Goal: Information Seeking & Learning: Check status

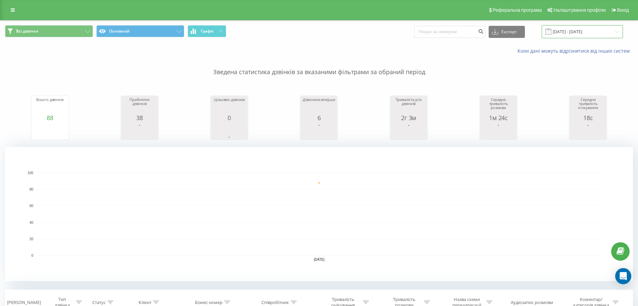
click at [571, 33] on input "[DATE] - [DATE]" at bounding box center [582, 31] width 81 height 13
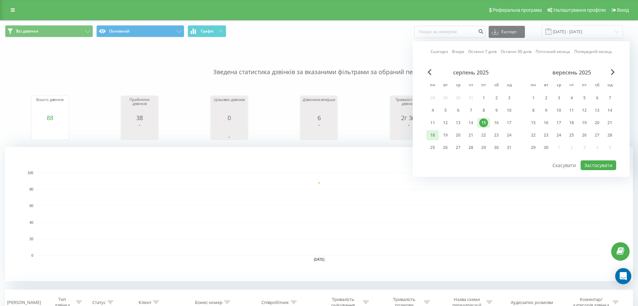
drag, startPoint x: 431, startPoint y: 133, endPoint x: 440, endPoint y: 137, distance: 9.5
click at [432, 134] on div "18" at bounding box center [432, 135] width 9 height 9
click at [441, 136] on div "19" at bounding box center [445, 135] width 9 height 9
click at [592, 169] on button "Застосувати" at bounding box center [599, 165] width 36 height 10
type input "[DATE] - [DATE]"
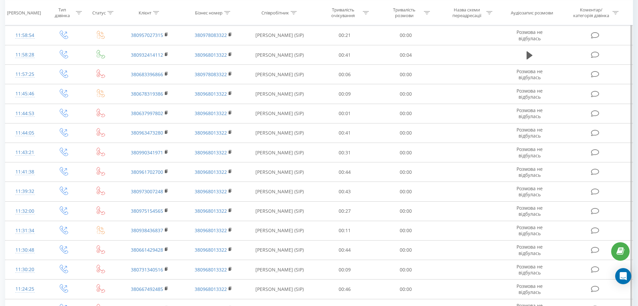
scroll to position [2002, 0]
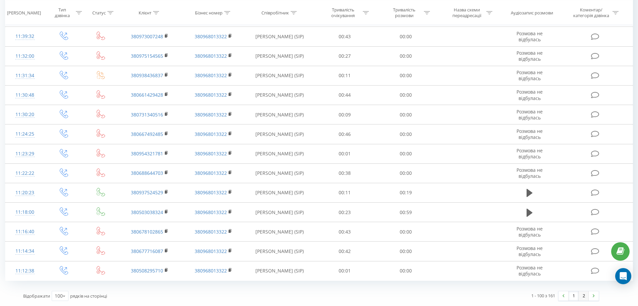
click at [583, 295] on link "2" at bounding box center [584, 295] width 10 height 9
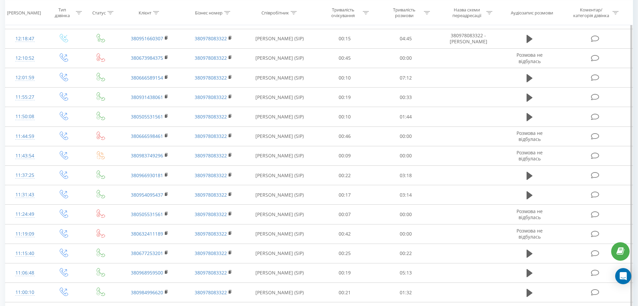
scroll to position [1253, 0]
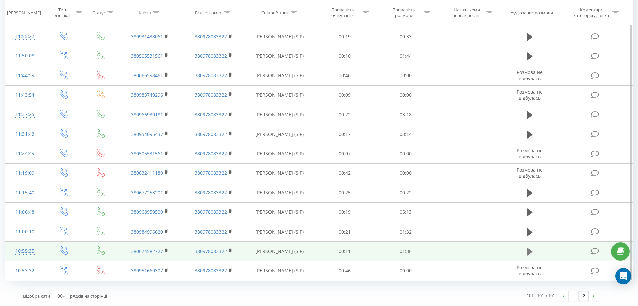
click at [530, 249] on icon at bounding box center [530, 251] width 6 height 9
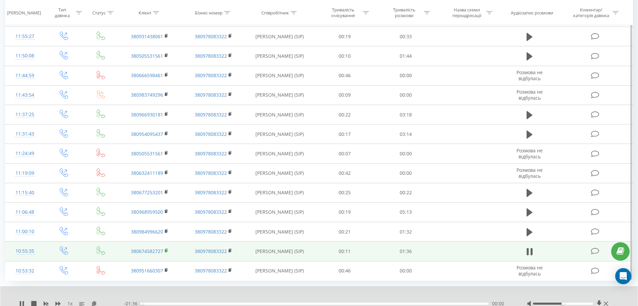
click at [165, 250] on rect at bounding box center [166, 250] width 2 height 3
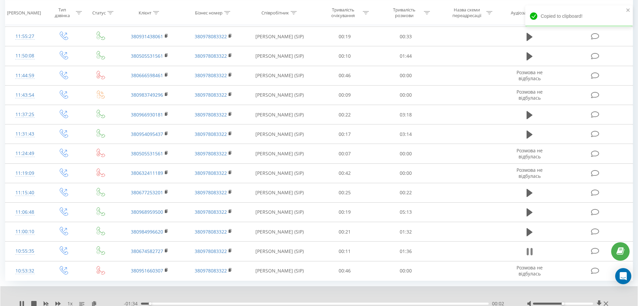
click at [532, 251] on icon at bounding box center [532, 251] width 2 height 7
click at [445, 299] on div "1 x - 01:33 00:02 00:02" at bounding box center [319, 299] width 638 height 26
click at [525, 251] on button at bounding box center [530, 252] width 10 height 10
click at [58, 301] on icon at bounding box center [57, 303] width 5 height 5
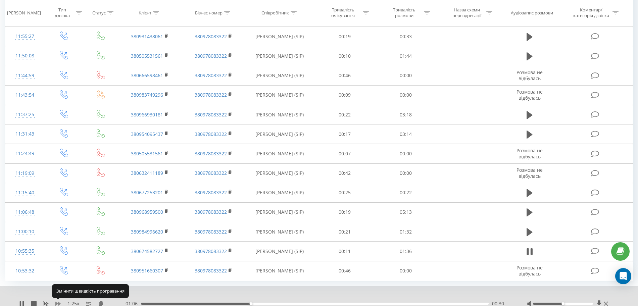
click at [58, 301] on icon at bounding box center [57, 303] width 5 height 5
click at [59, 301] on icon at bounding box center [57, 303] width 5 height 5
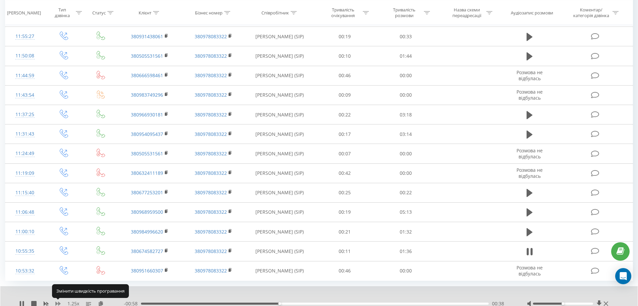
click at [59, 301] on icon at bounding box center [57, 303] width 5 height 5
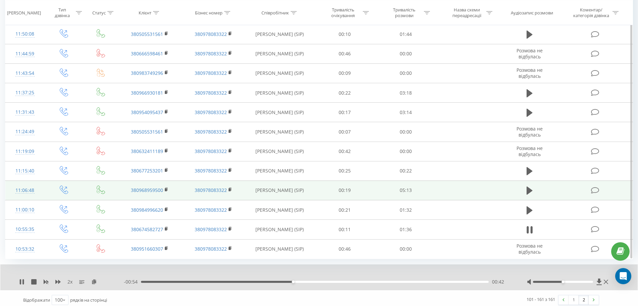
scroll to position [1279, 0]
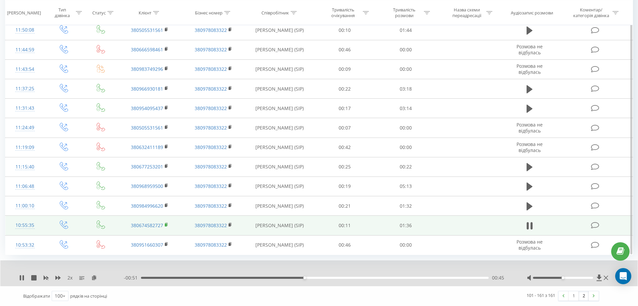
click at [166, 224] on rect at bounding box center [166, 225] width 2 height 3
click at [165, 224] on icon at bounding box center [167, 225] width 4 height 5
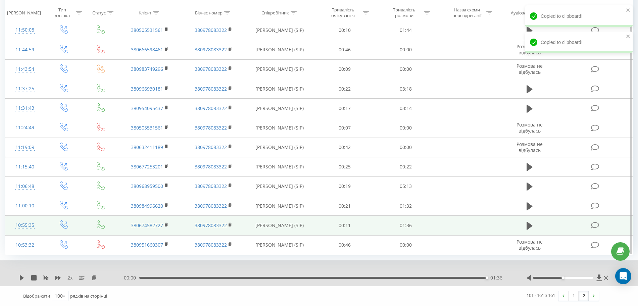
click at [528, 226] on icon at bounding box center [530, 226] width 6 height 8
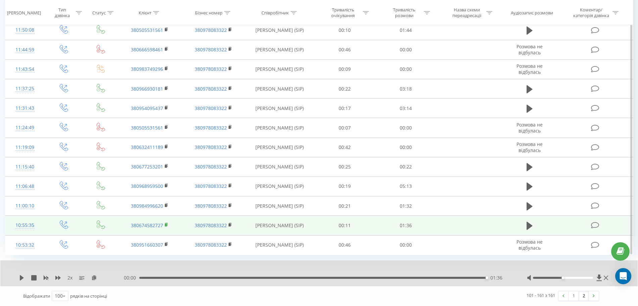
click at [168, 224] on icon at bounding box center [167, 224] width 2 height 3
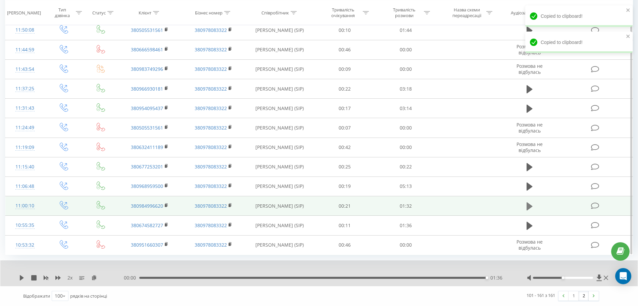
click at [531, 202] on icon at bounding box center [530, 206] width 6 height 9
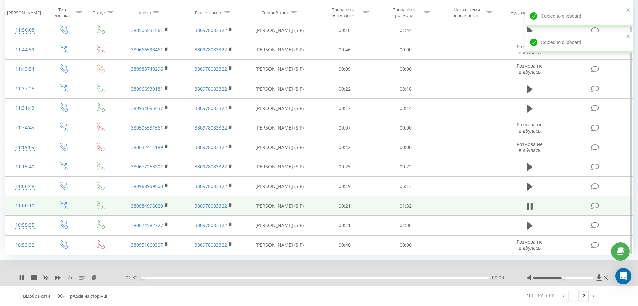
click at [165, 205] on icon at bounding box center [167, 205] width 4 height 5
click at [167, 205] on rect at bounding box center [166, 205] width 2 height 3
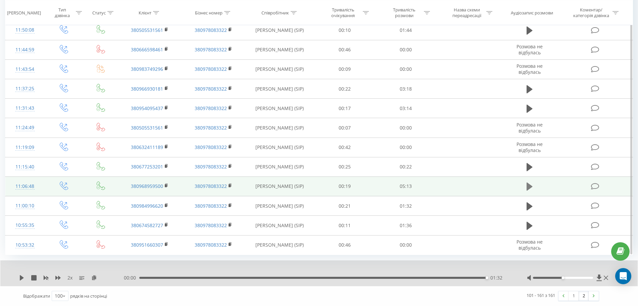
click at [529, 183] on icon at bounding box center [530, 186] width 6 height 9
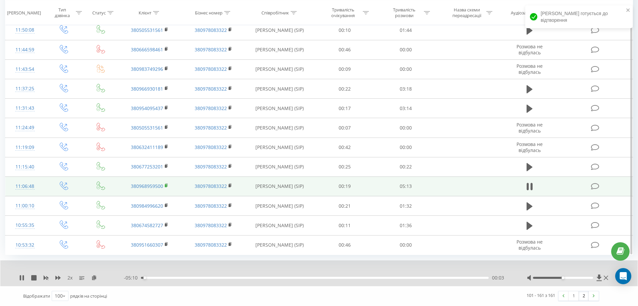
click at [166, 183] on span at bounding box center [167, 186] width 4 height 6
click at [166, 187] on rect at bounding box center [166, 185] width 2 height 3
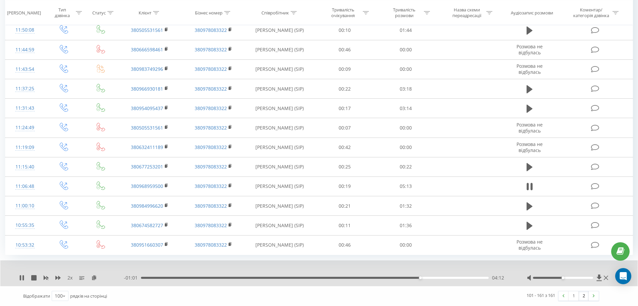
click at [23, 282] on div "2 x - 01:01 04:12 04:12" at bounding box center [319, 274] width 638 height 26
click at [22, 279] on icon at bounding box center [21, 277] width 5 height 5
click at [20, 282] on div "2 x - 01:00 04:13 04:13" at bounding box center [319, 274] width 638 height 26
click at [23, 277] on icon at bounding box center [21, 277] width 5 height 5
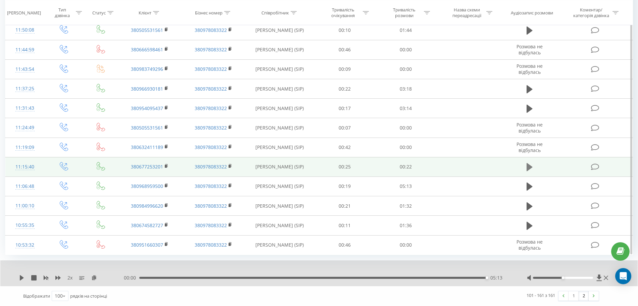
click at [530, 167] on icon at bounding box center [530, 167] width 6 height 8
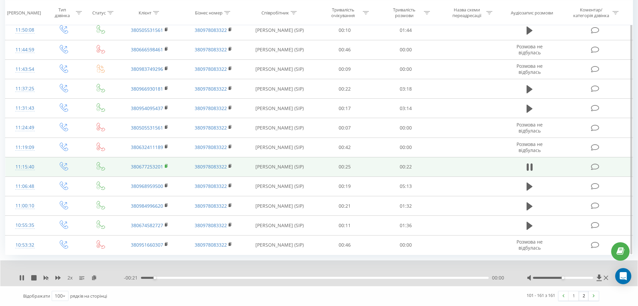
click at [167, 166] on rect at bounding box center [166, 166] width 2 height 3
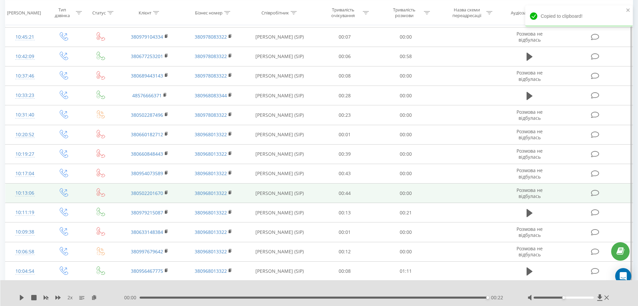
scroll to position [398, 0]
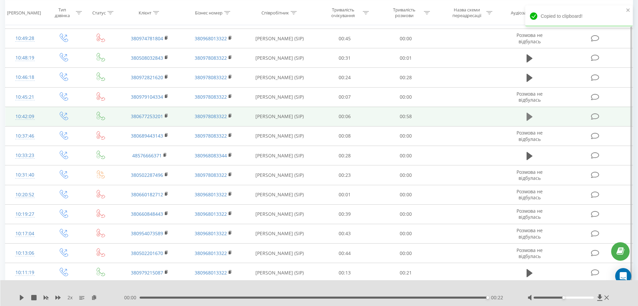
click at [531, 120] on icon at bounding box center [530, 116] width 6 height 9
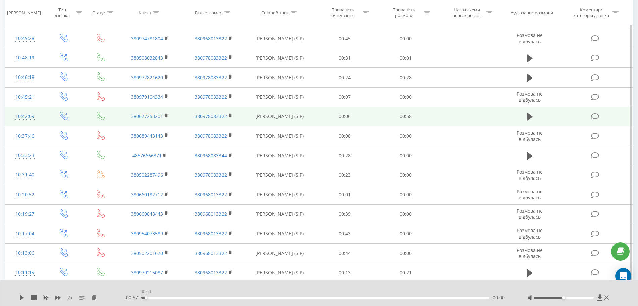
click at [146, 298] on div "00:00" at bounding box center [315, 298] width 348 height 2
click at [26, 297] on div "2 x" at bounding box center [71, 297] width 105 height 7
drag, startPoint x: 26, startPoint y: 297, endPoint x: 21, endPoint y: 298, distance: 4.4
click at [24, 298] on div "2 x" at bounding box center [71, 297] width 105 height 7
click at [21, 298] on icon at bounding box center [22, 297] width 4 height 5
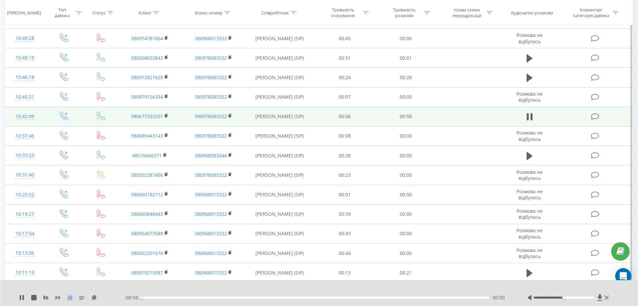
click at [58, 299] on icon at bounding box center [57, 297] width 5 height 5
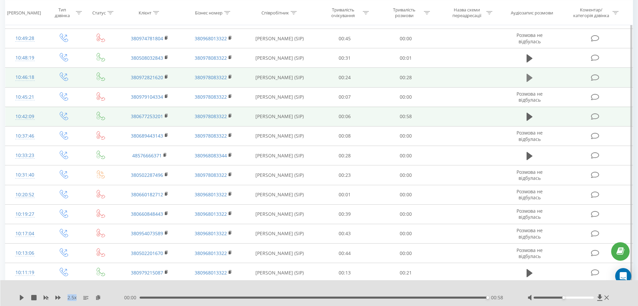
click at [529, 74] on icon at bounding box center [530, 77] width 6 height 9
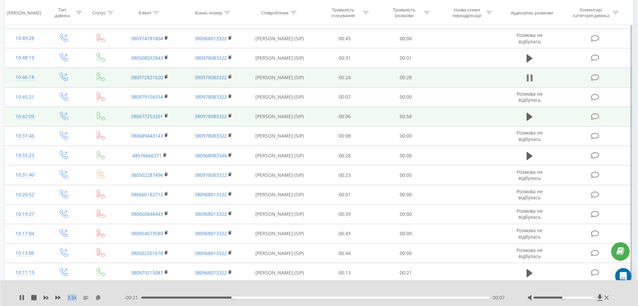
click at [530, 78] on icon at bounding box center [530, 77] width 6 height 9
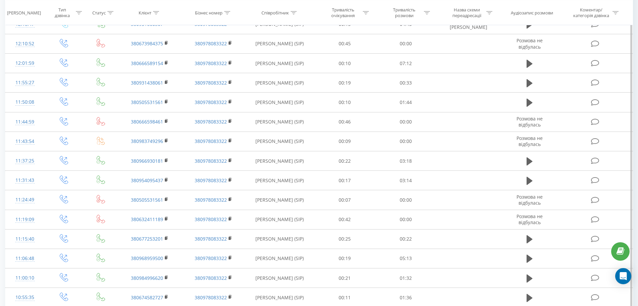
scroll to position [1253, 0]
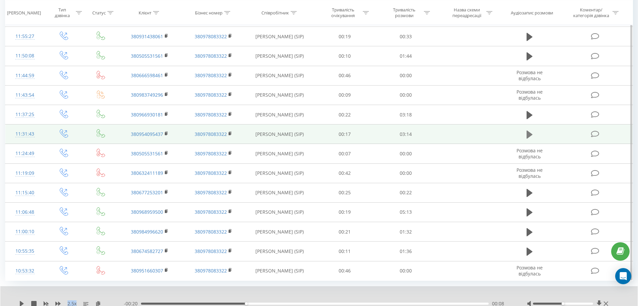
click at [532, 135] on icon at bounding box center [530, 135] width 6 height 8
click at [167, 132] on icon at bounding box center [167, 133] width 4 height 5
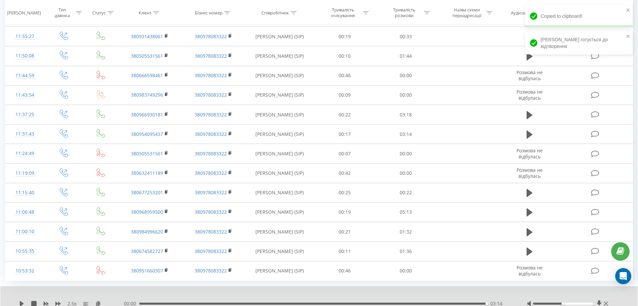
click at [323, 302] on div "00:00 03:14 03:14" at bounding box center [317, 303] width 386 height 7
click at [326, 305] on div "03:14" at bounding box center [313, 304] width 348 height 2
click at [22, 302] on icon at bounding box center [21, 303] width 5 height 5
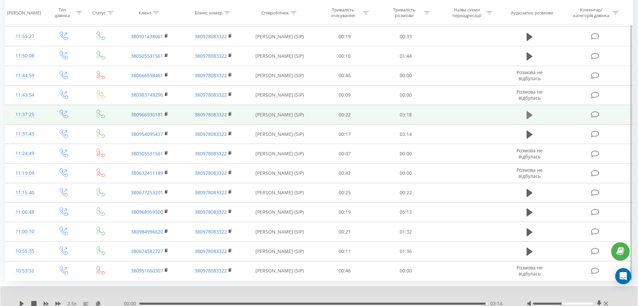
click at [530, 115] on icon at bounding box center [530, 115] width 6 height 8
click at [166, 114] on rect at bounding box center [166, 114] width 2 height 3
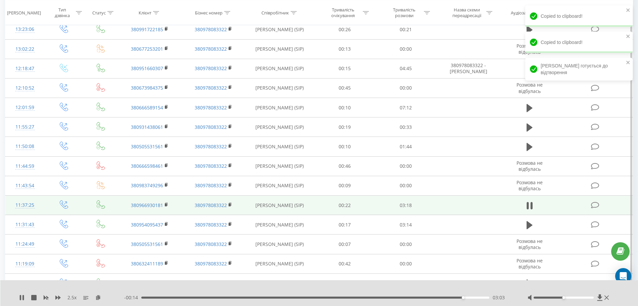
scroll to position [1127, 0]
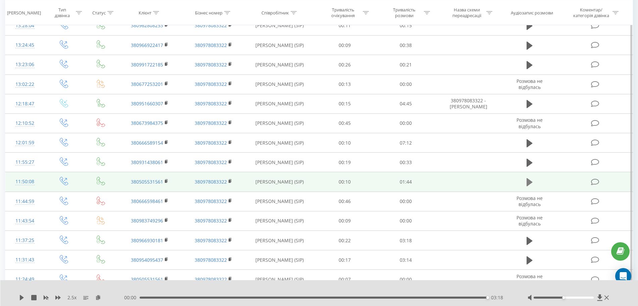
click at [528, 181] on icon at bounding box center [530, 182] width 6 height 8
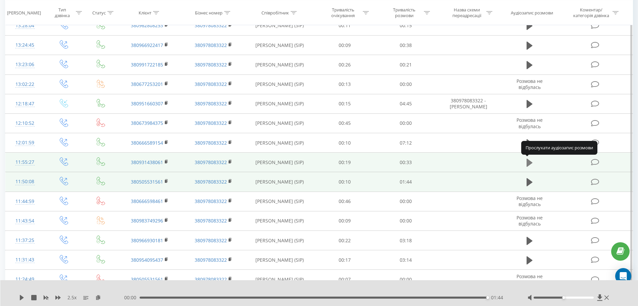
click at [526, 166] on button at bounding box center [530, 163] width 10 height 10
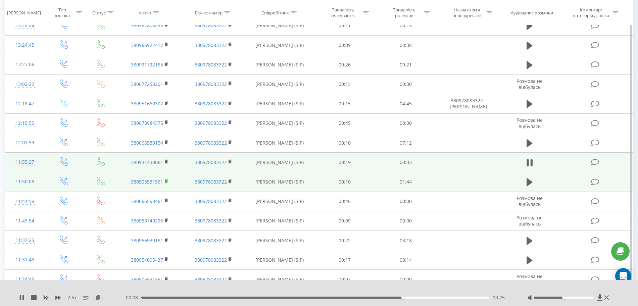
click at [167, 180] on rect at bounding box center [166, 181] width 2 height 3
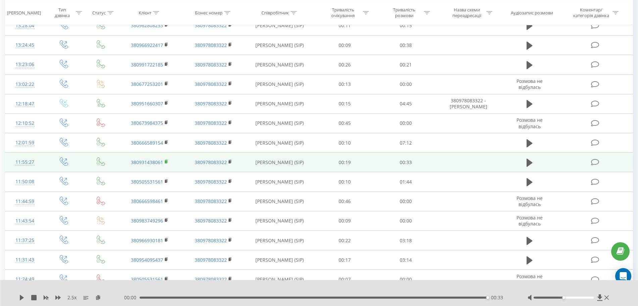
click at [169, 159] on icon at bounding box center [167, 161] width 4 height 5
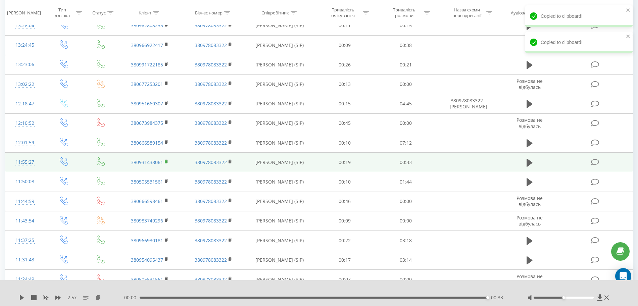
click at [168, 159] on icon at bounding box center [167, 161] width 4 height 5
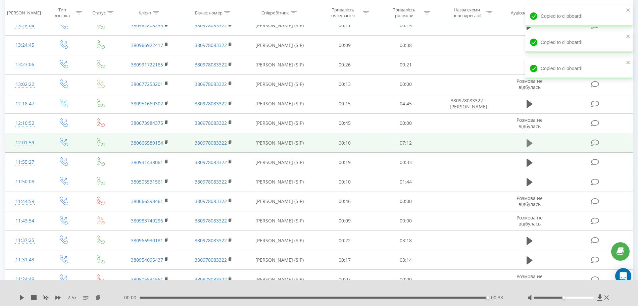
click at [532, 144] on icon at bounding box center [530, 143] width 6 height 9
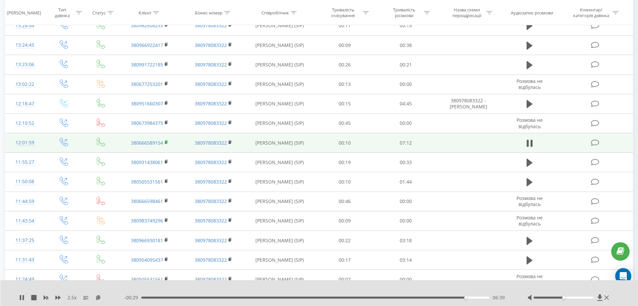
click at [167, 141] on rect at bounding box center [166, 142] width 2 height 3
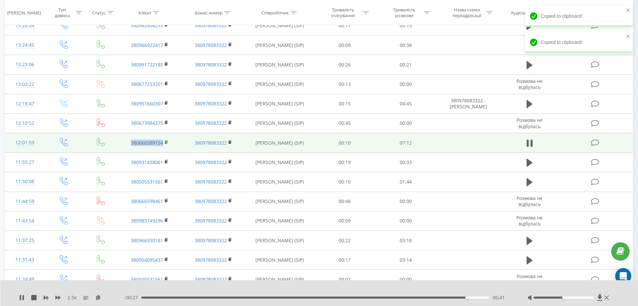
click at [167, 141] on rect at bounding box center [166, 142] width 2 height 3
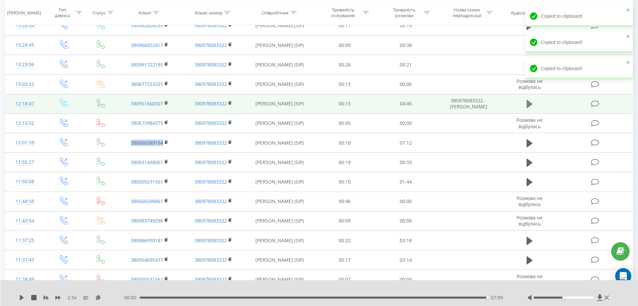
click at [529, 103] on icon at bounding box center [530, 104] width 6 height 8
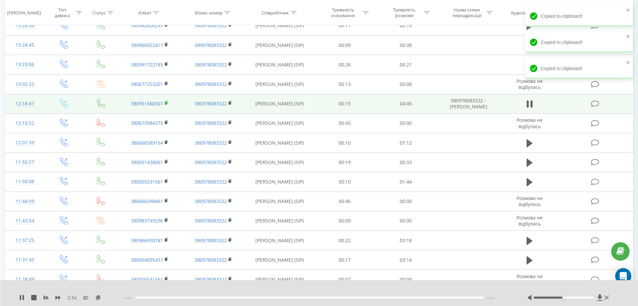
click at [166, 102] on rect at bounding box center [166, 103] width 2 height 3
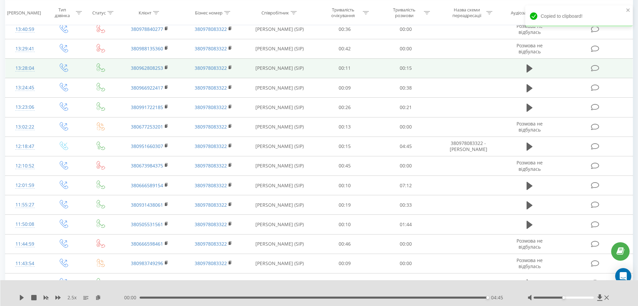
scroll to position [1043, 0]
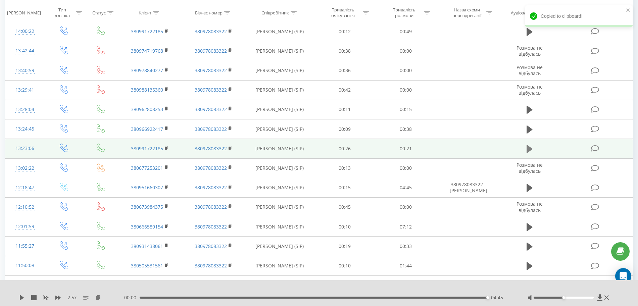
click at [528, 151] on icon at bounding box center [530, 149] width 6 height 8
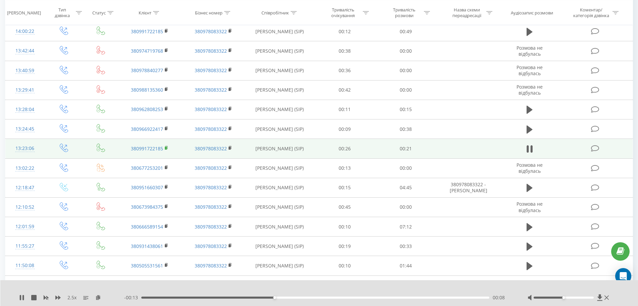
click at [165, 147] on icon at bounding box center [167, 148] width 4 height 5
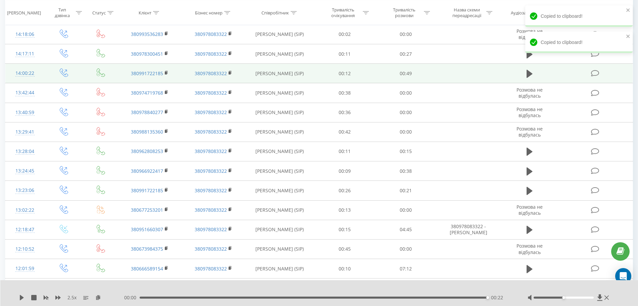
scroll to position [960, 0]
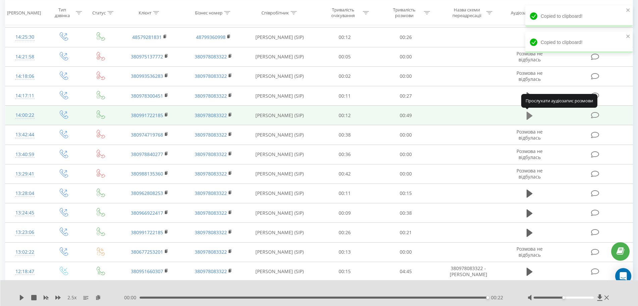
click at [531, 112] on icon at bounding box center [530, 115] width 6 height 9
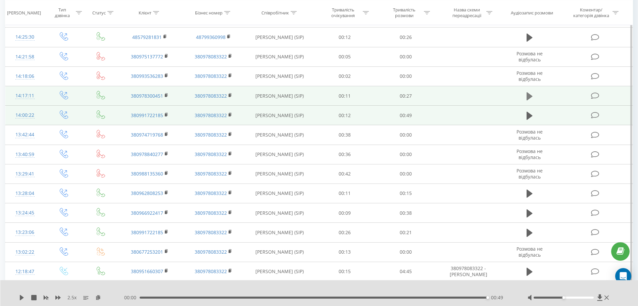
click at [533, 94] on button at bounding box center [530, 96] width 10 height 10
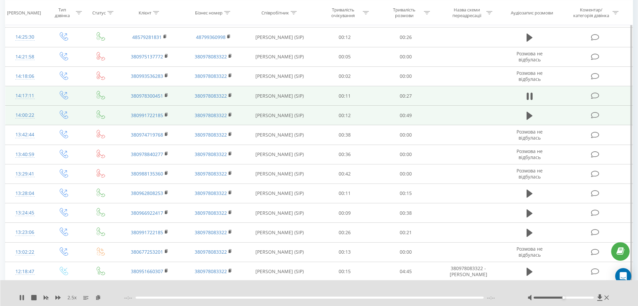
click at [165, 95] on td "380978300451" at bounding box center [150, 95] width 64 height 19
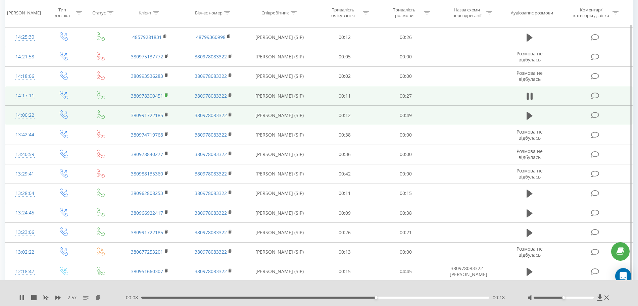
click at [166, 96] on rect at bounding box center [166, 95] width 2 height 3
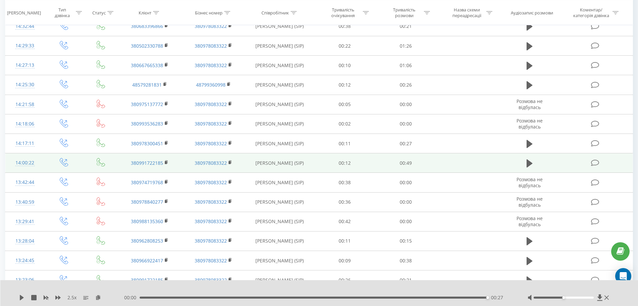
scroll to position [876, 0]
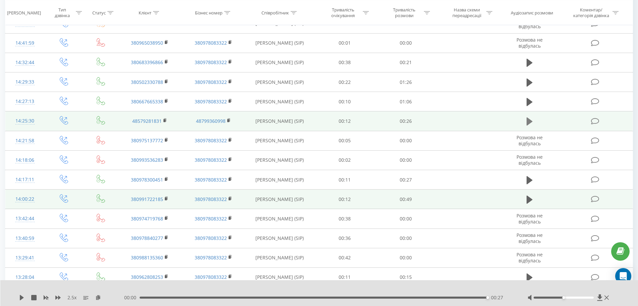
click at [531, 123] on icon at bounding box center [530, 121] width 6 height 9
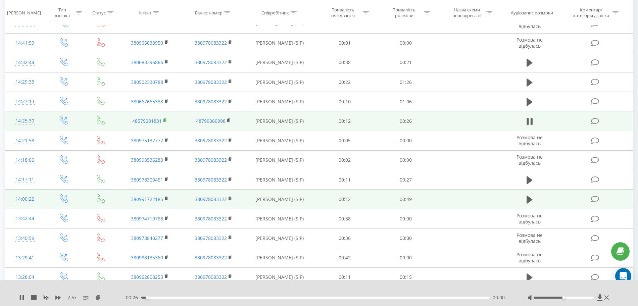
click at [166, 120] on icon at bounding box center [165, 120] width 2 height 3
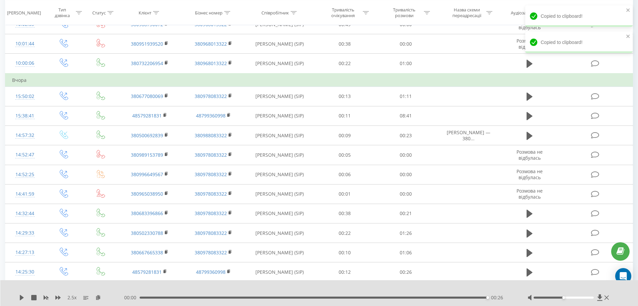
scroll to position [708, 0]
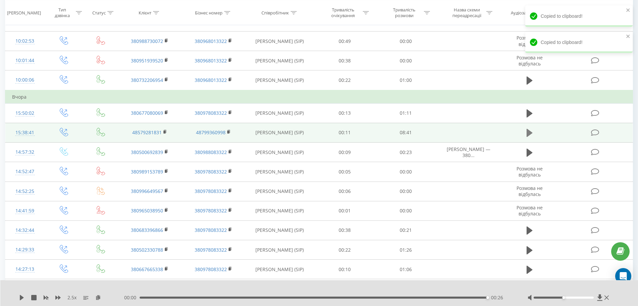
click at [527, 133] on icon at bounding box center [530, 133] width 6 height 8
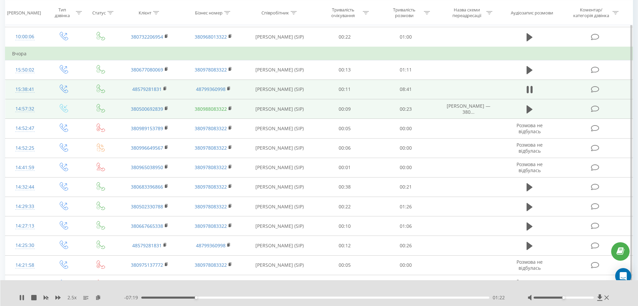
scroll to position [750, 0]
click at [167, 110] on rect at bounding box center [166, 109] width 2 height 3
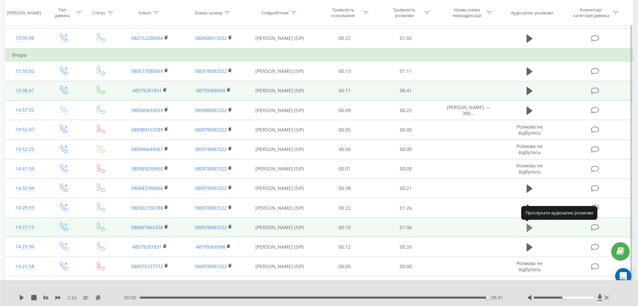
click at [530, 227] on icon at bounding box center [530, 228] width 6 height 8
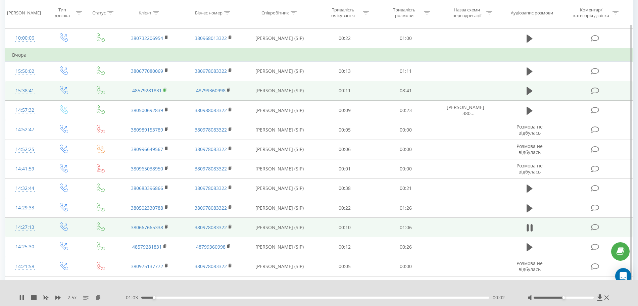
click at [166, 89] on rect at bounding box center [165, 90] width 2 height 3
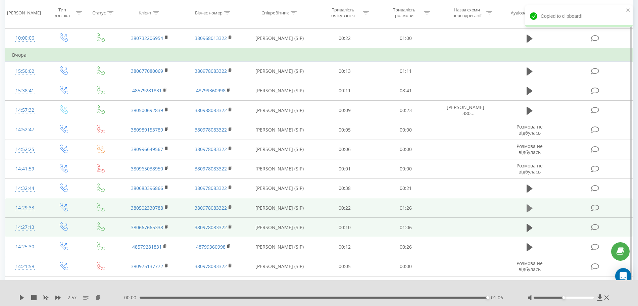
click at [527, 209] on icon at bounding box center [530, 208] width 6 height 8
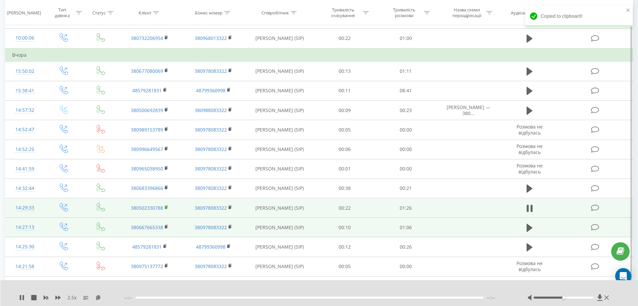
click at [166, 207] on rect at bounding box center [166, 207] width 2 height 3
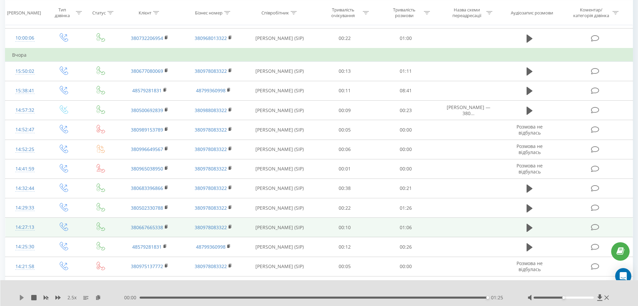
click at [22, 297] on icon at bounding box center [22, 297] width 4 height 5
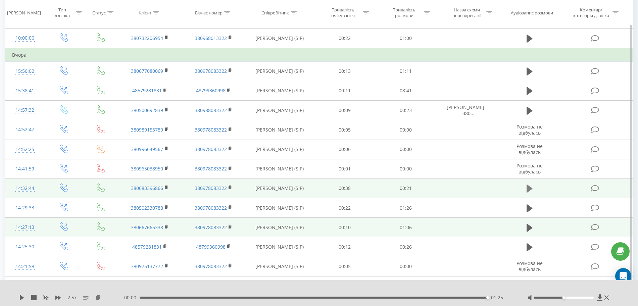
click at [529, 188] on icon at bounding box center [530, 189] width 6 height 8
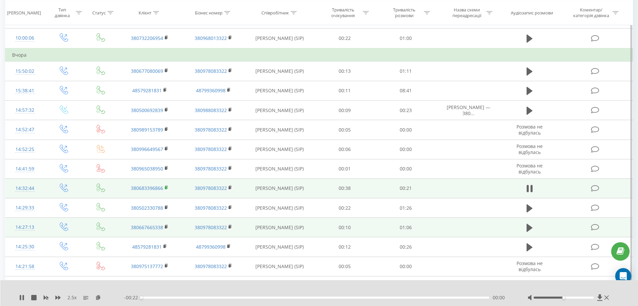
click at [167, 186] on icon at bounding box center [167, 187] width 4 height 5
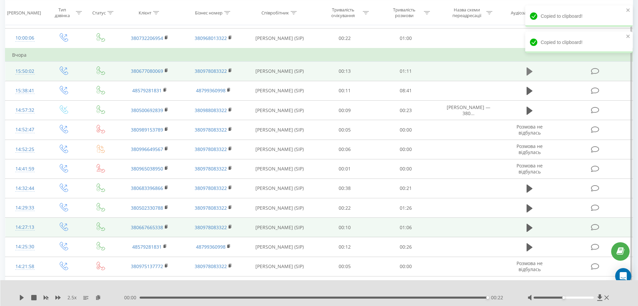
drag, startPoint x: 523, startPoint y: 74, endPoint x: 530, endPoint y: 70, distance: 8.3
click at [525, 72] on td at bounding box center [530, 70] width 59 height 19
click at [530, 70] on icon at bounding box center [530, 71] width 6 height 8
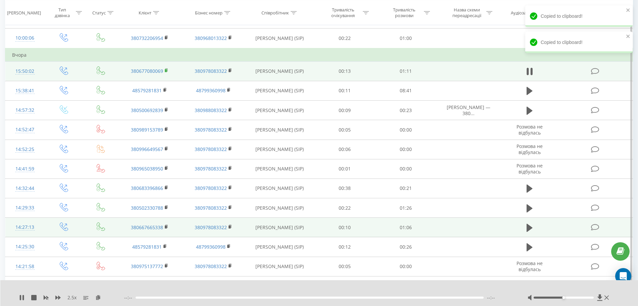
click at [167, 69] on icon at bounding box center [167, 70] width 4 height 5
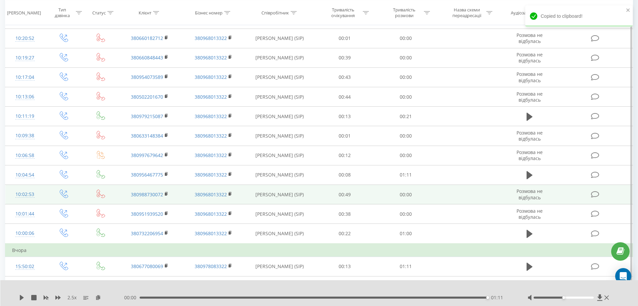
scroll to position [588, 0]
